Goal: Use online tool/utility: Utilize a website feature to perform a specific function

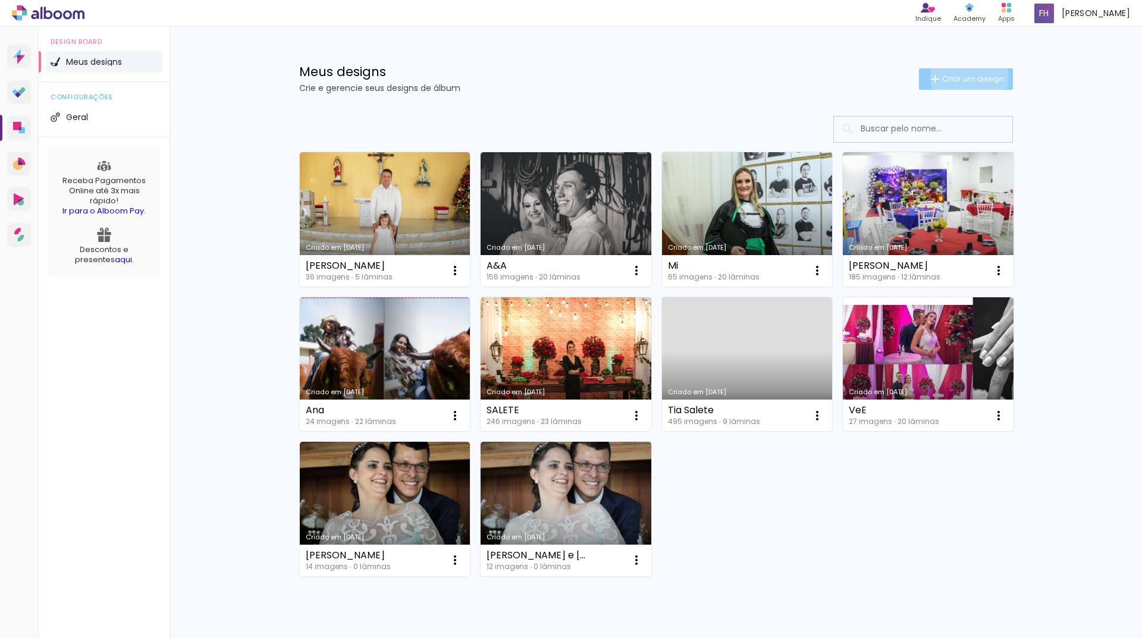
click at [962, 77] on span "Criar um design" at bounding box center [973, 79] width 62 height 8
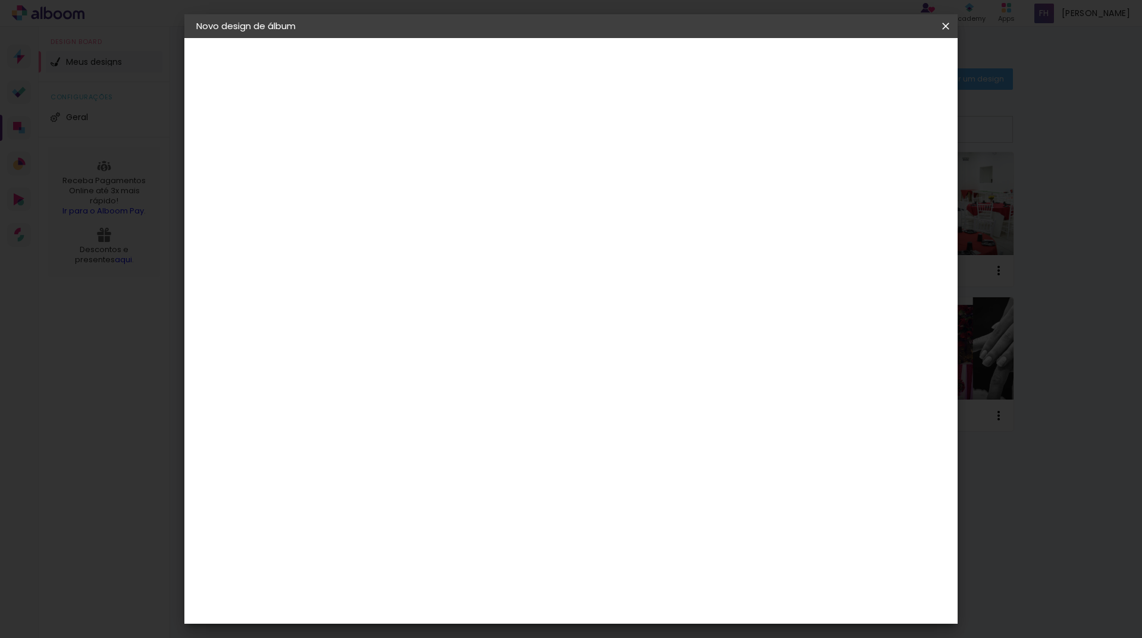
click at [391, 167] on input at bounding box center [391, 159] width 0 height 18
type input "BATIZADO DA CECÍLIA"
type paper-input "BATIZADO DA CECÍLIA"
click at [0, 0] on slot "Avançar" at bounding box center [0, 0] width 0 height 0
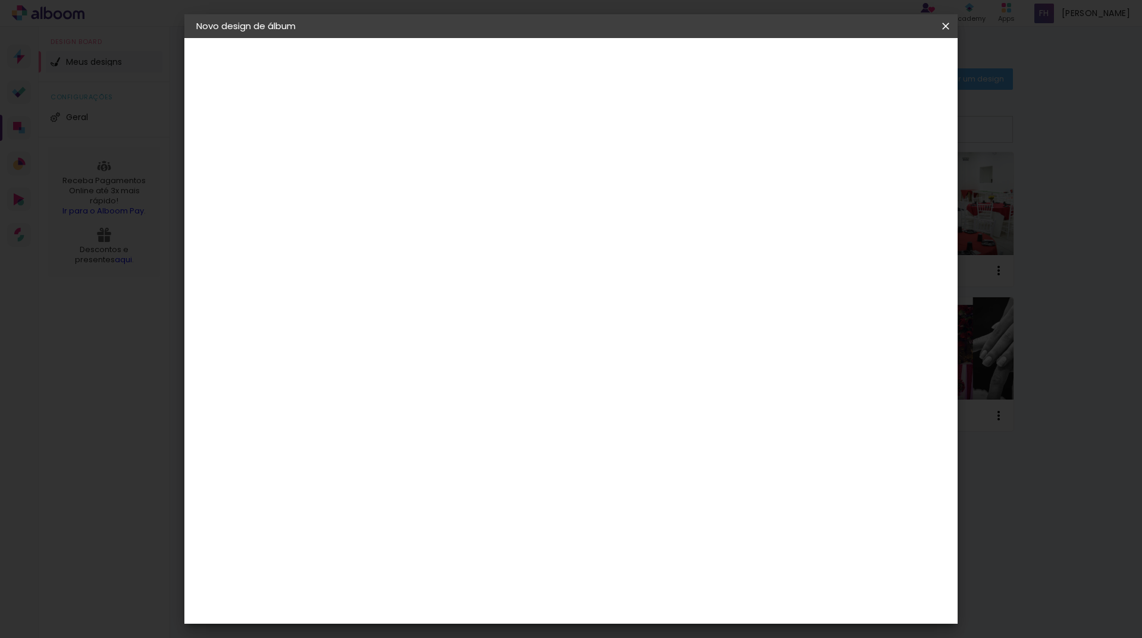
click at [403, 528] on div "Funbooks" at bounding box center [405, 533] width 45 height 10
click at [613, 65] on paper-button "Avançar" at bounding box center [584, 63] width 58 height 20
click at [471, 618] on span "20 × 30" at bounding box center [443, 634] width 55 height 32
click at [0, 0] on slot "Avançar" at bounding box center [0, 0] width 0 height 0
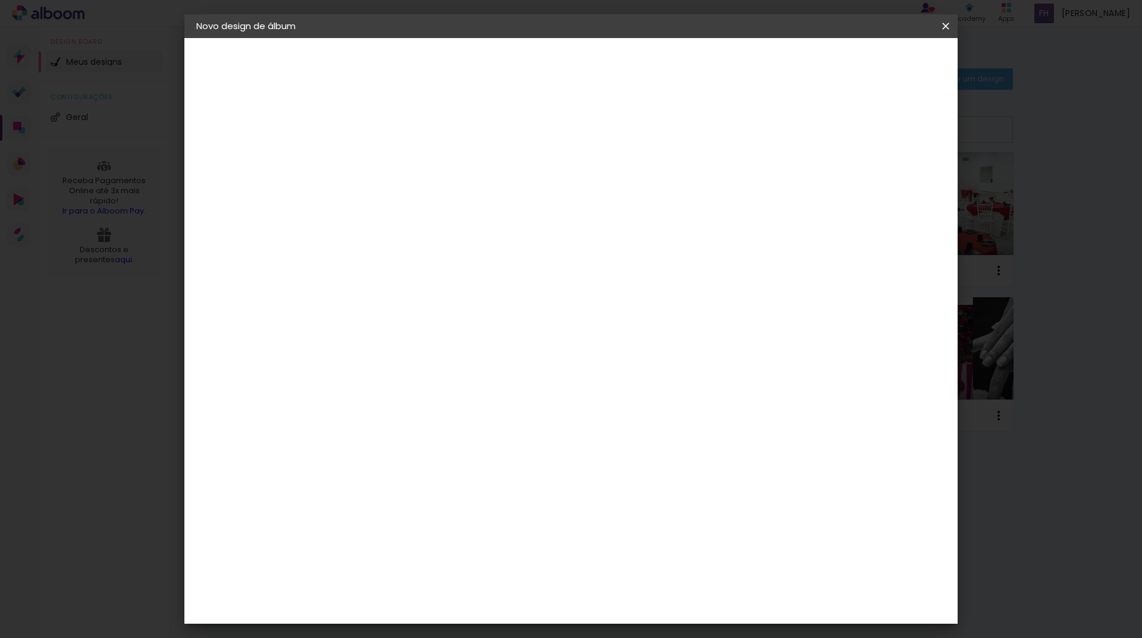
drag, startPoint x: 371, startPoint y: 125, endPoint x: 331, endPoint y: 127, distance: 39.3
click at [331, 38] on quentale-album-spec "Iniciar design Iniciar design" at bounding box center [570, 38] width 773 height 0
type input "0"
type paper-input "0"
click at [871, 67] on span "Iniciar design" at bounding box center [844, 63] width 54 height 8
